Goal: Transaction & Acquisition: Purchase product/service

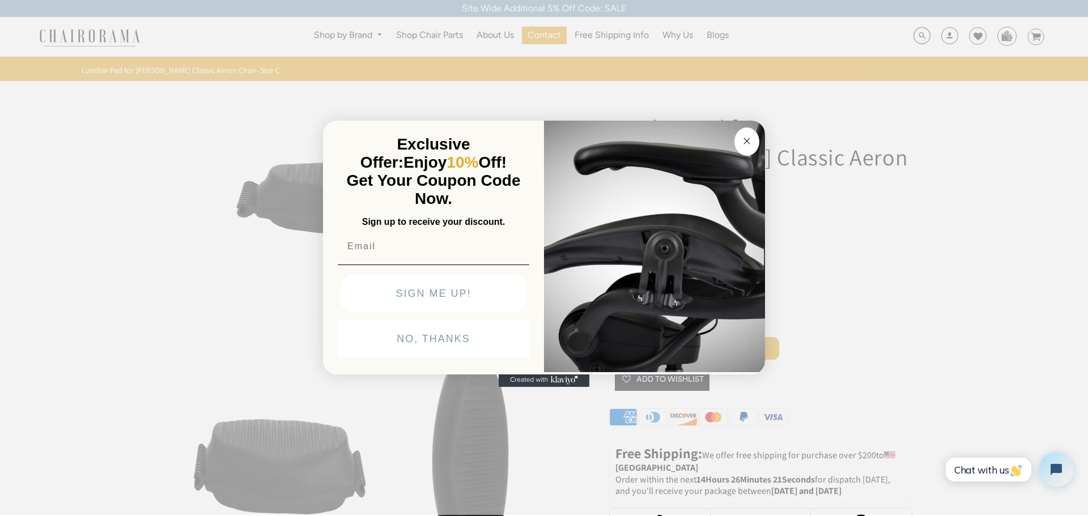
click at [759, 143] on img "POPUP Form" at bounding box center [654, 245] width 221 height 254
click at [683, 130] on img "POPUP Form" at bounding box center [654, 245] width 221 height 254
click at [757, 139] on button "Close dialog" at bounding box center [746, 141] width 25 height 28
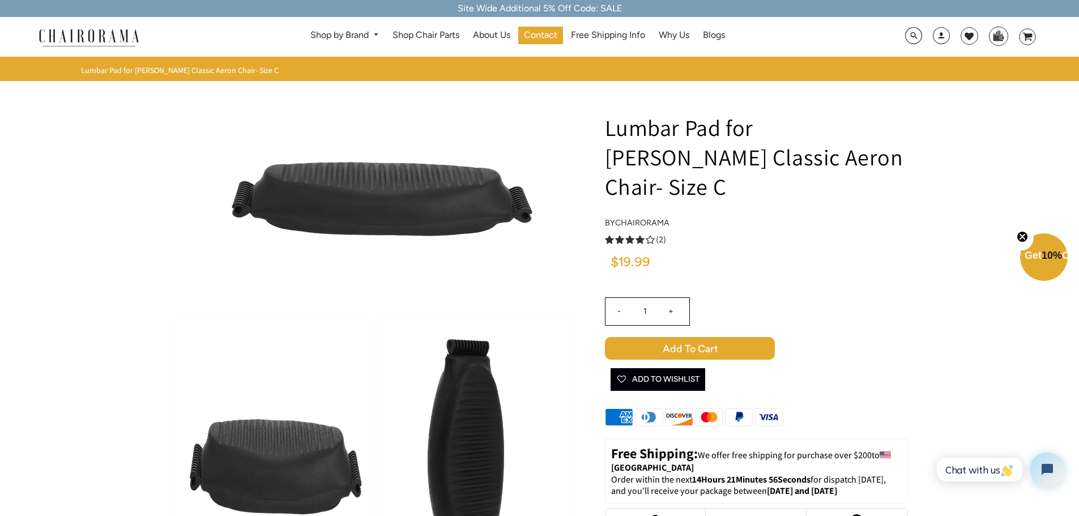
scroll to position [57, 0]
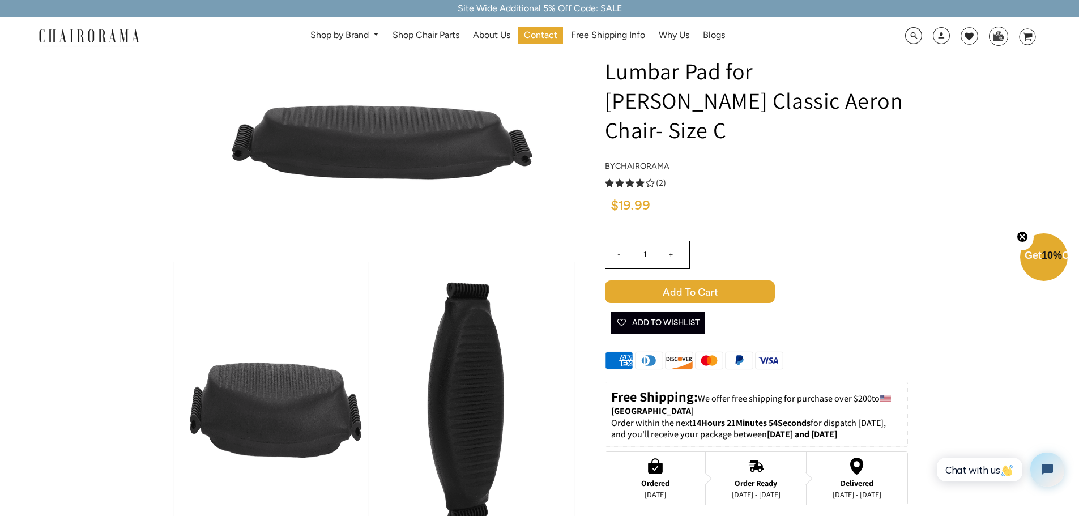
click at [683, 280] on span "Add to Cart" at bounding box center [690, 291] width 170 height 23
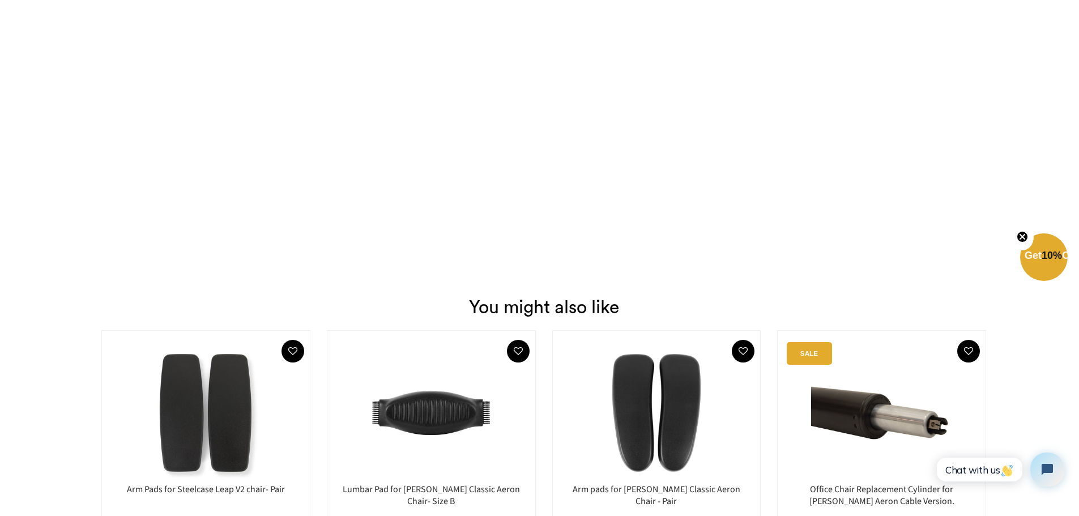
scroll to position [1587, 0]
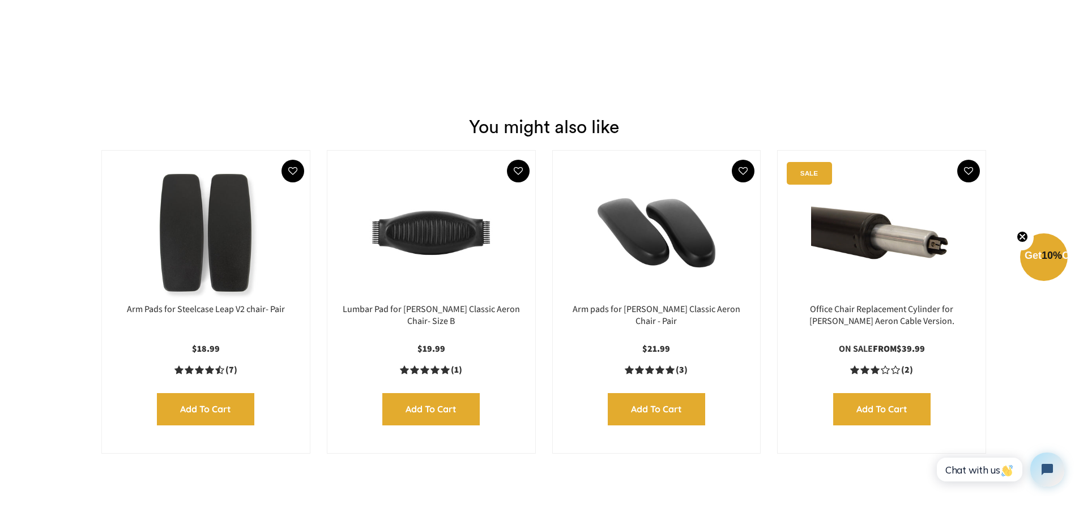
click at [669, 266] on img at bounding box center [656, 233] width 185 height 142
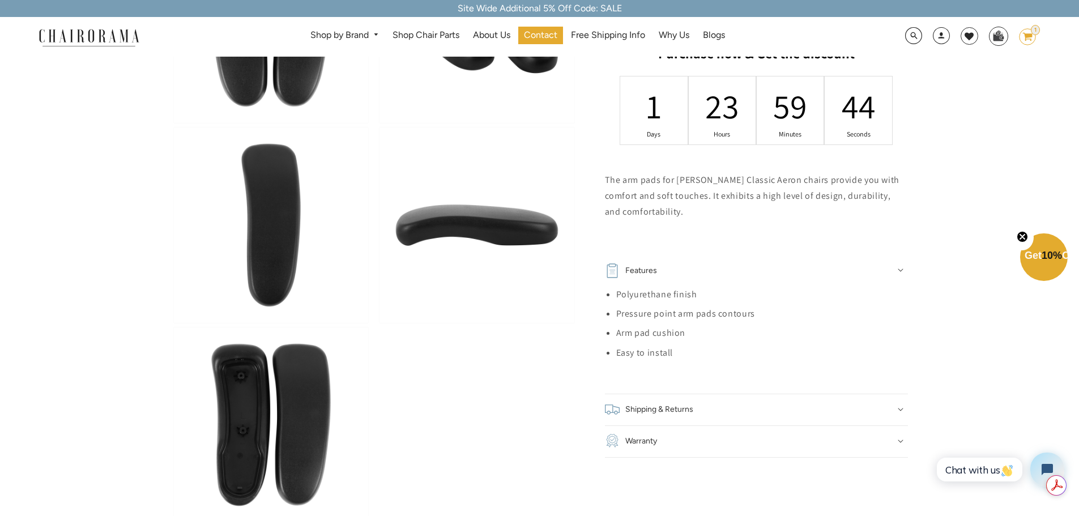
scroll to position [170, 0]
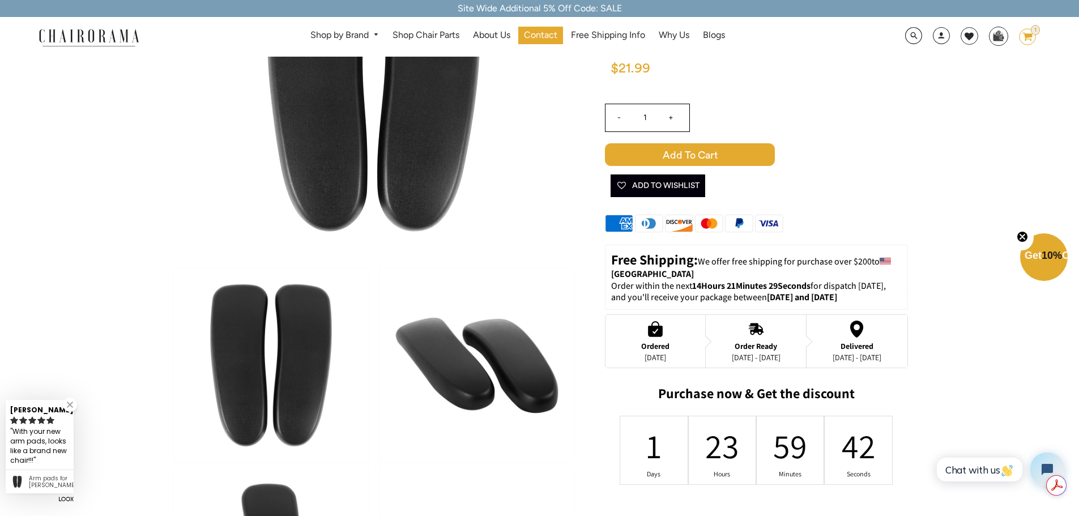
click at [707, 155] on span "Add to Cart" at bounding box center [690, 154] width 170 height 23
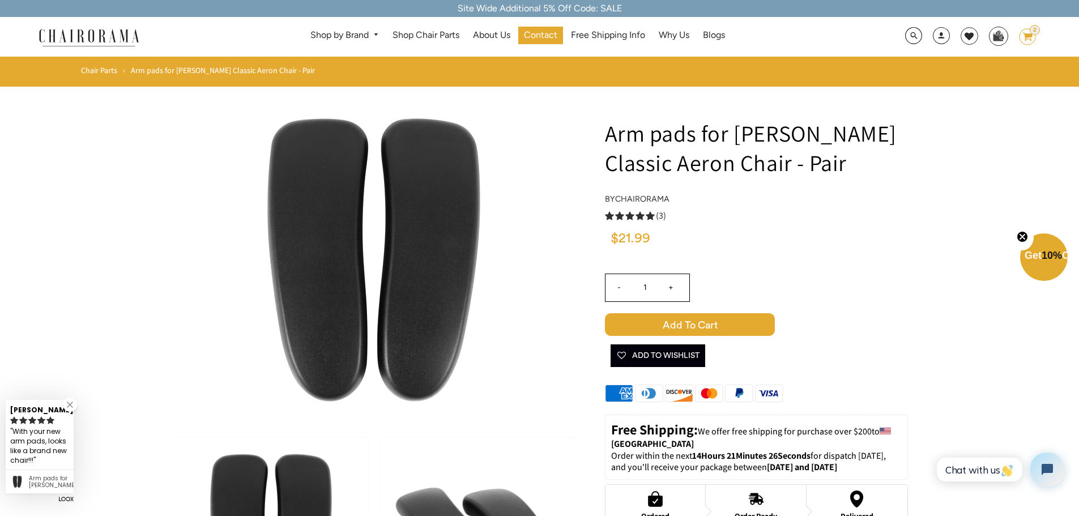
click at [1027, 37] on icon at bounding box center [1028, 37] width 10 height 8
